Goal: Task Accomplishment & Management: Manage account settings

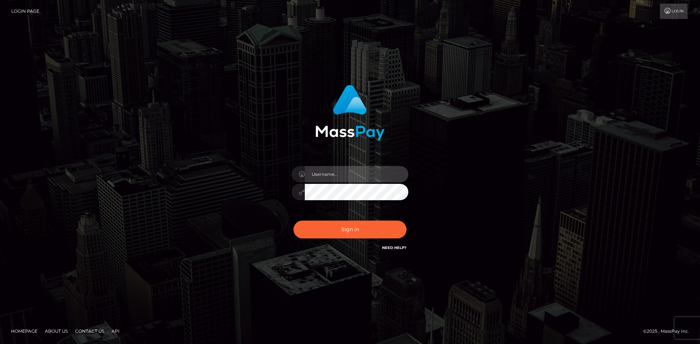
drag, startPoint x: 329, startPoint y: 177, endPoint x: 353, endPoint y: 205, distance: 37.2
click at [329, 177] on input "text" at bounding box center [356, 174] width 103 height 16
type input "hello.feetfinder"
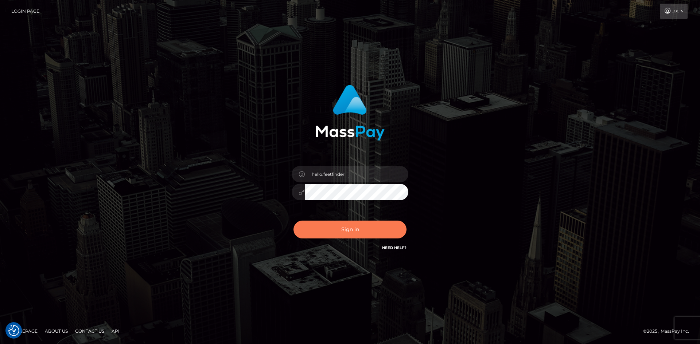
click at [350, 222] on button "Sign in" at bounding box center [349, 230] width 113 height 18
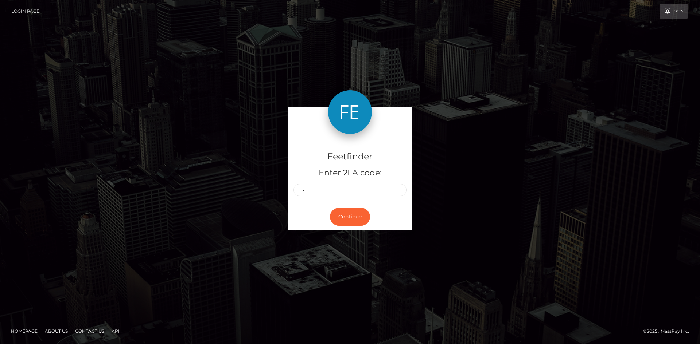
type input "8"
type input "1"
type input "0"
type input "9"
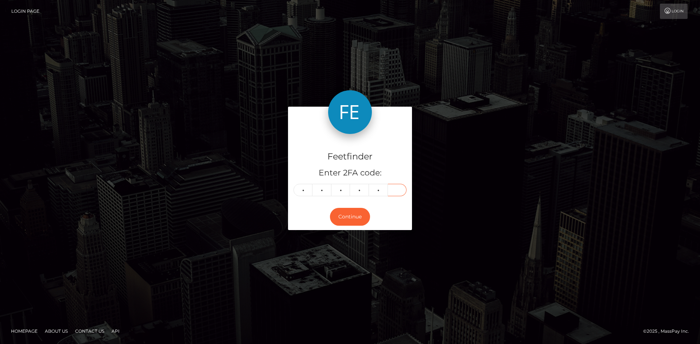
type input "6"
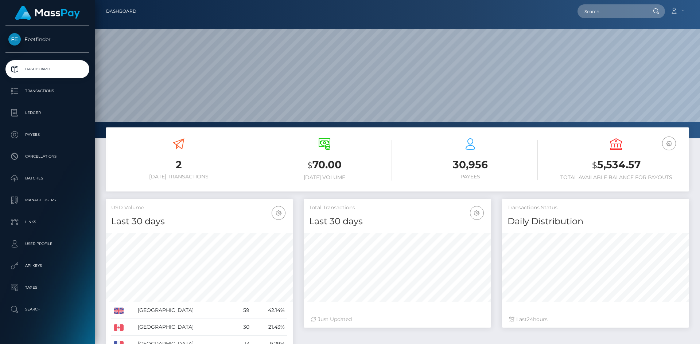
scroll to position [129, 187]
click at [322, 150] on icon at bounding box center [324, 144] width 12 height 12
click at [323, 150] on icon at bounding box center [324, 144] width 12 height 12
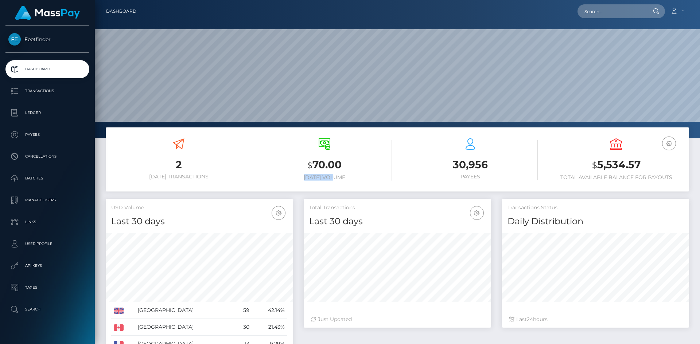
drag, startPoint x: 338, startPoint y: 181, endPoint x: 298, endPoint y: 179, distance: 39.8
click at [298, 179] on div "$ 70.00 [DATE] Volume" at bounding box center [324, 160] width 135 height 55
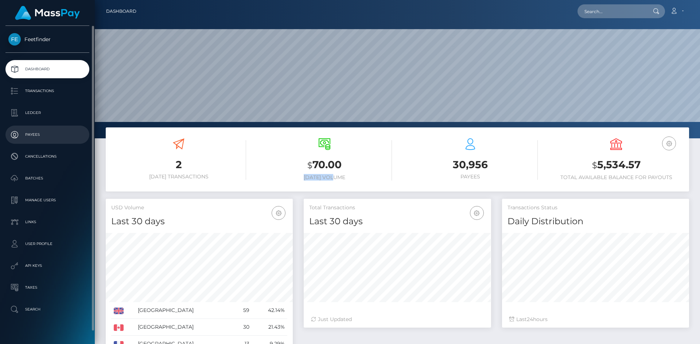
click at [36, 140] on p "Payees" at bounding box center [47, 134] width 78 height 11
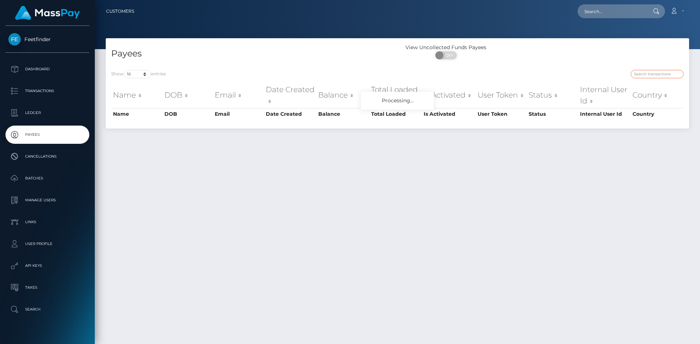
click at [651, 74] on input "search" at bounding box center [656, 74] width 53 height 8
paste input "d4d4c9f3-83fa-11f0-8023-0266f44cc279"
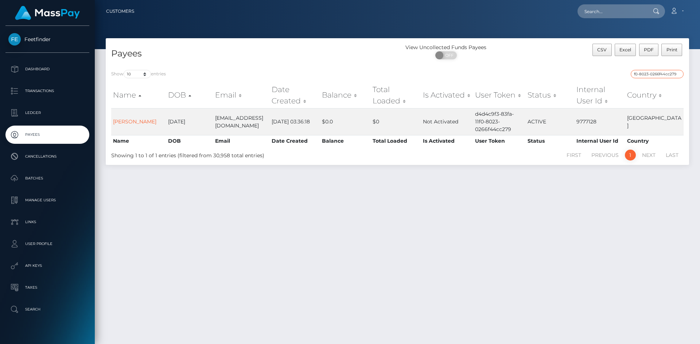
type input "d4d4c9f3-83fa-11f0-8023-0266f44cc279"
click at [677, 74] on input "d4d4c9f3-83fa-11f0-8023-0266f44cc279" at bounding box center [656, 74] width 53 height 8
paste input "b84e6105-8338-11f0-8023-0266f44cc279"
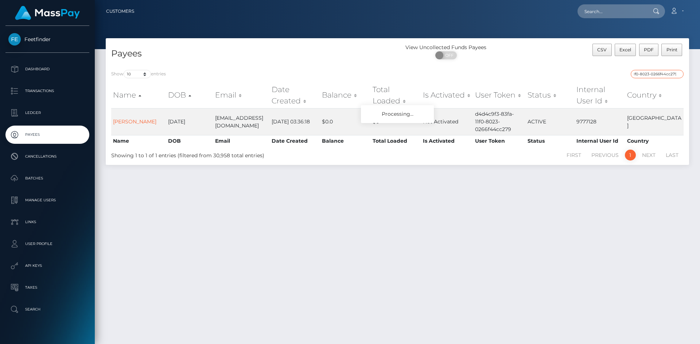
type input "b84e6105-8338-11f0-8023-0266f44cc279"
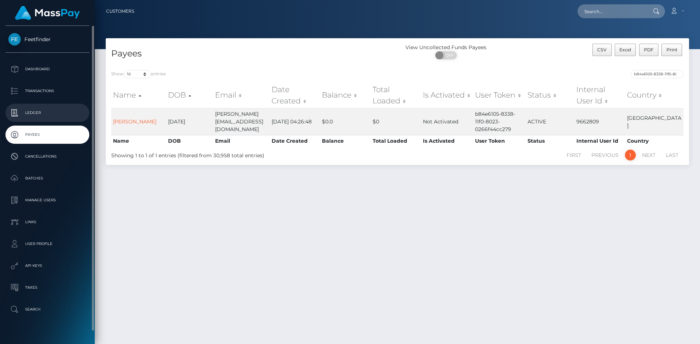
drag, startPoint x: 48, startPoint y: 140, endPoint x: 80, endPoint y: 115, distance: 39.8
click at [48, 140] on p "Payees" at bounding box center [47, 134] width 78 height 11
